Goal: Transaction & Acquisition: Register for event/course

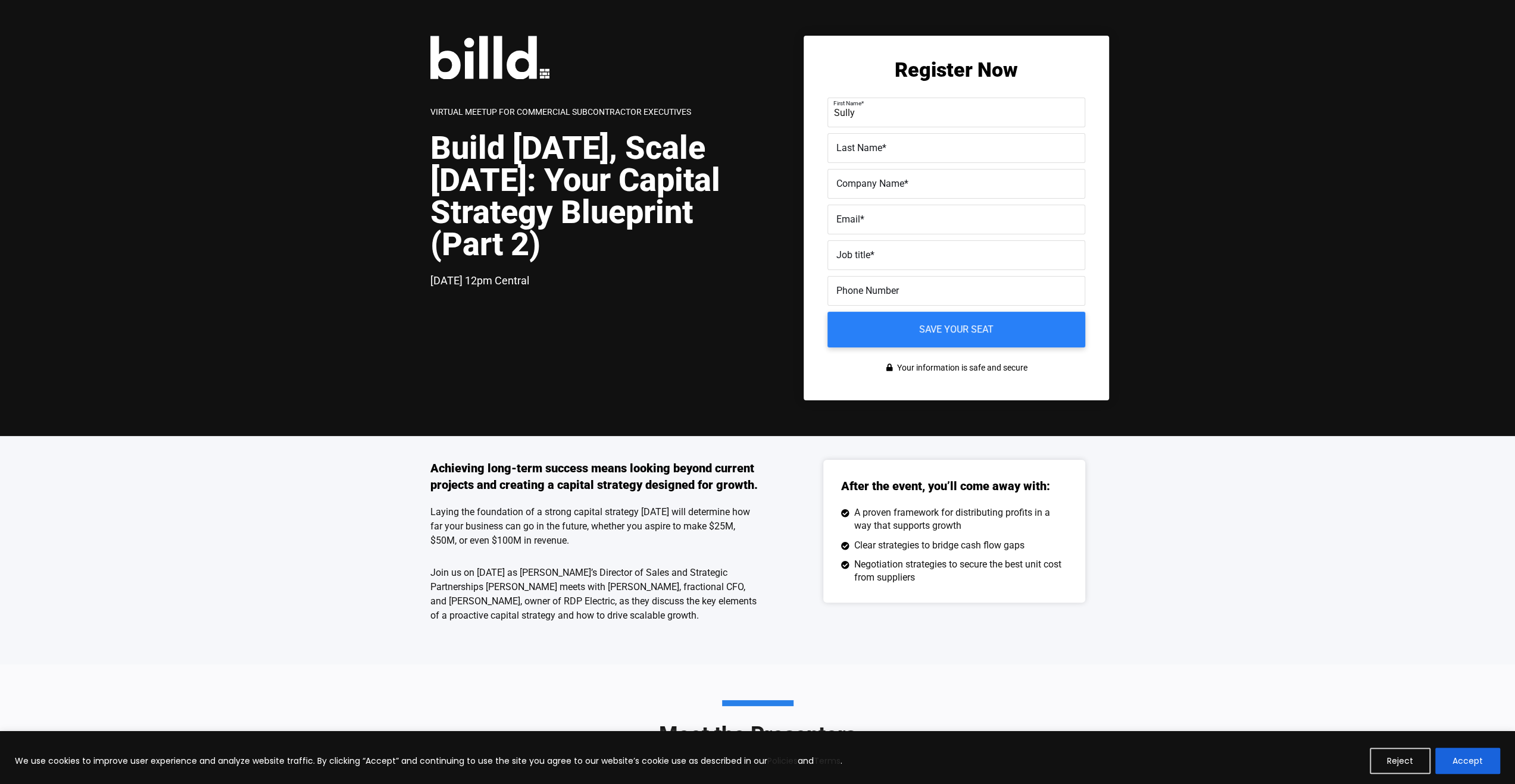
type input "Sully"
type input "Slagwr"
type input "W"
click at [863, 190] on input "EME" at bounding box center [956, 183] width 258 height 30
type input "EME, Inc."
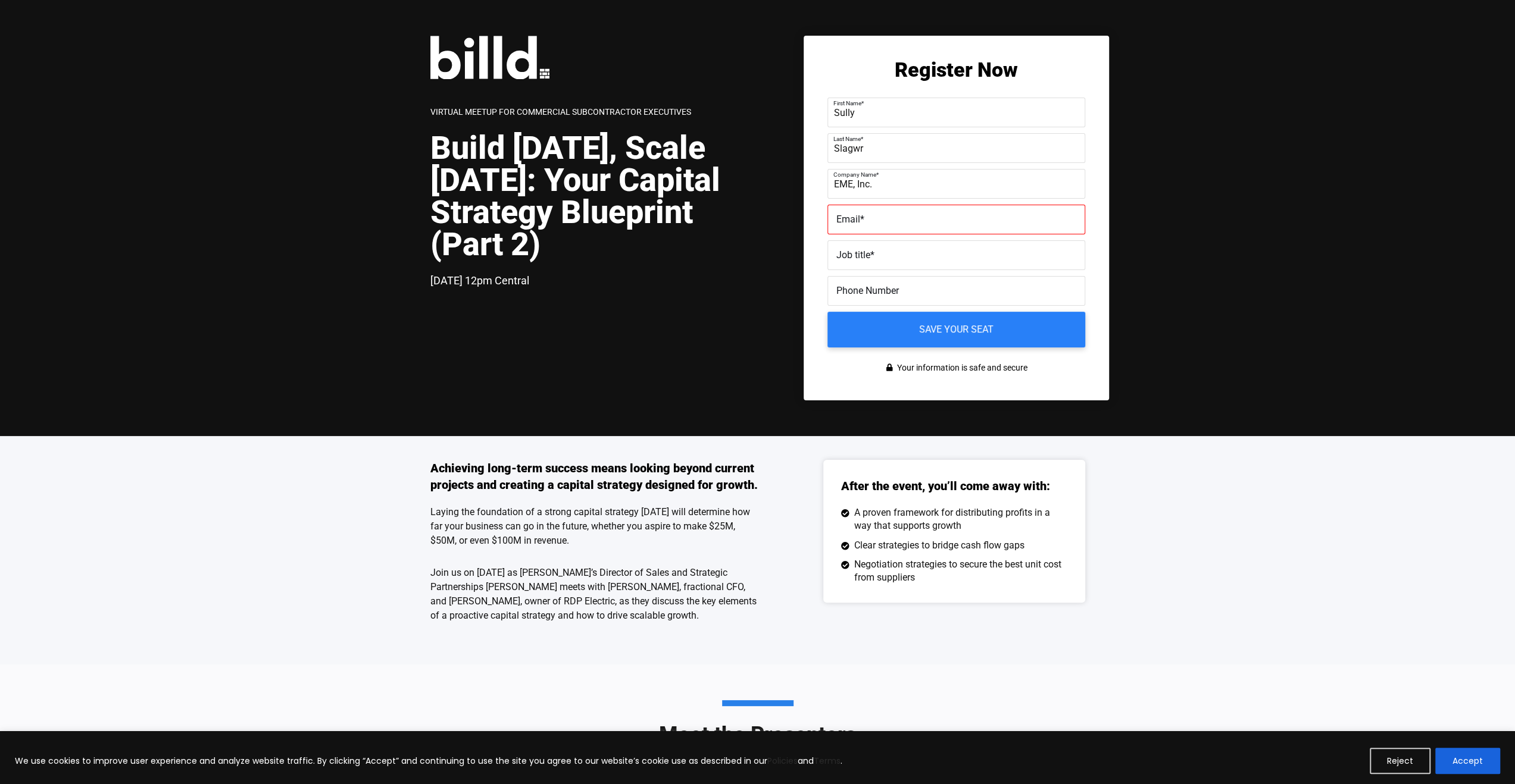
click at [870, 220] on label "Email *" at bounding box center [956, 219] width 240 height 17
click at [870, 220] on input "Email *" at bounding box center [956, 219] width 258 height 30
type input "x"
type input "[EMAIL_ADDRESS][DOMAIN_NAME]"
click at [900, 254] on label "Job title *" at bounding box center [956, 255] width 240 height 17
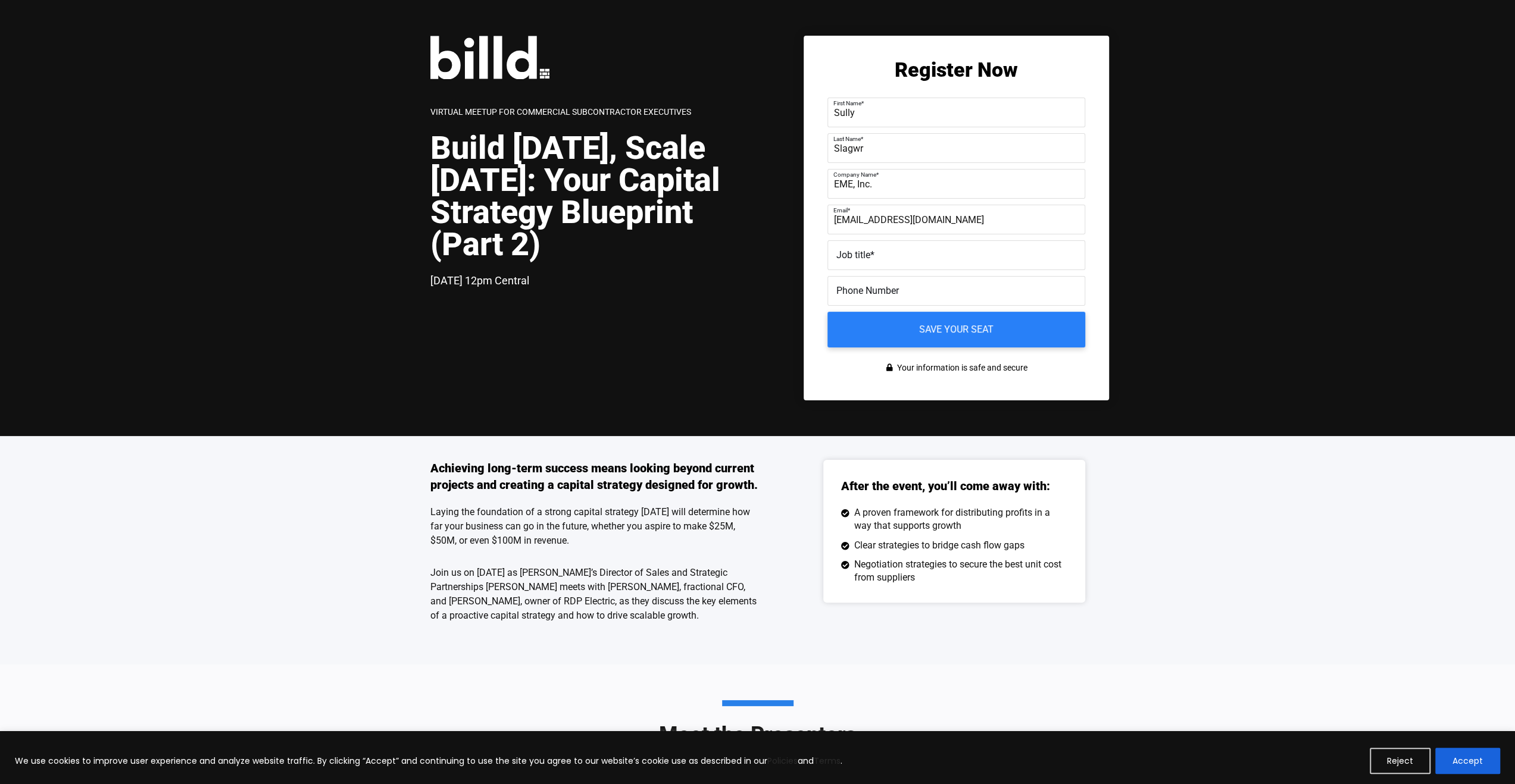
click at [900, 254] on input "Job title *" at bounding box center [956, 255] width 258 height 30
type input "Project Analyst"
type input "[PHONE_NUMBER]"
click at [1004, 325] on input "Save your seat" at bounding box center [956, 330] width 271 height 37
